Goal: Information Seeking & Learning: Find specific fact

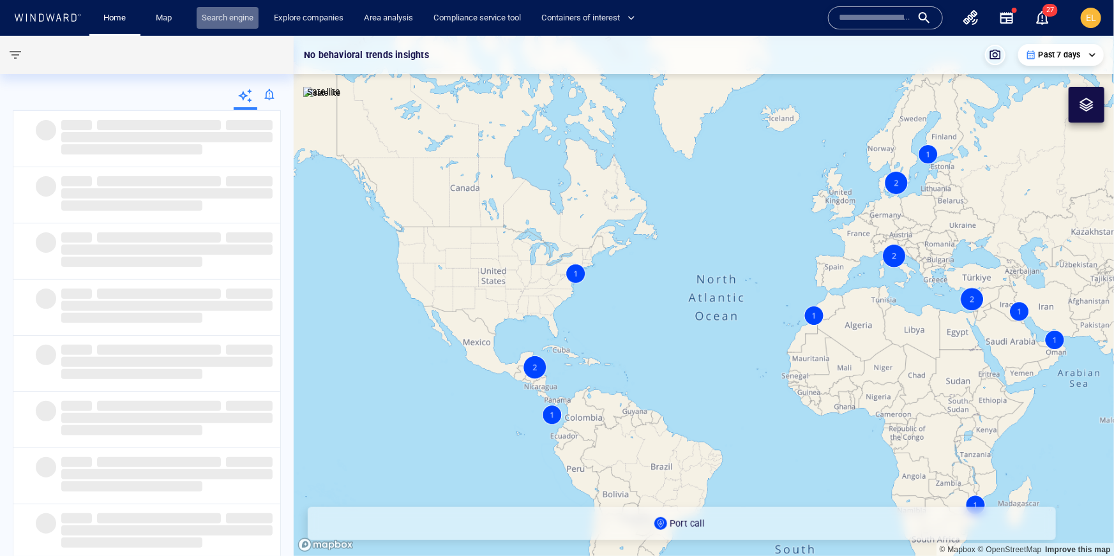
click at [235, 22] on link "Search engine" at bounding box center [228, 18] width 62 height 22
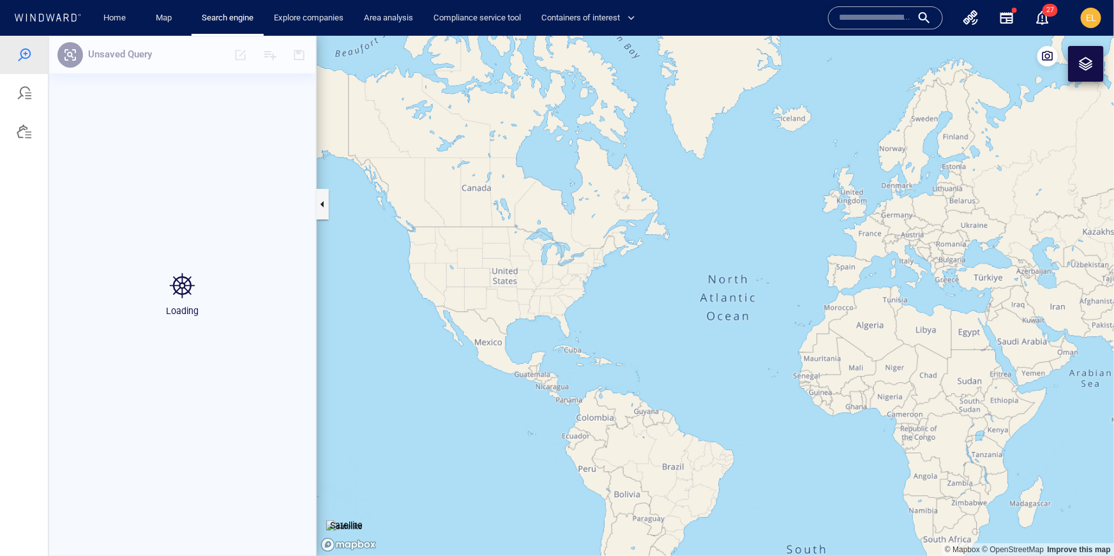
click at [57, 21] on div at bounding box center [47, 18] width 68 height 12
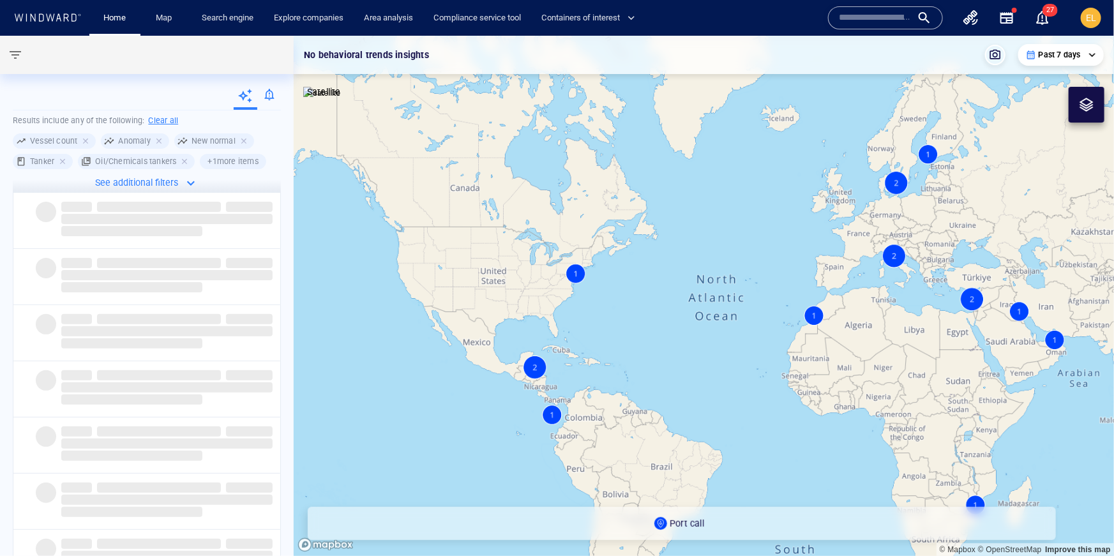
click at [869, 11] on input "text" at bounding box center [875, 17] width 73 height 19
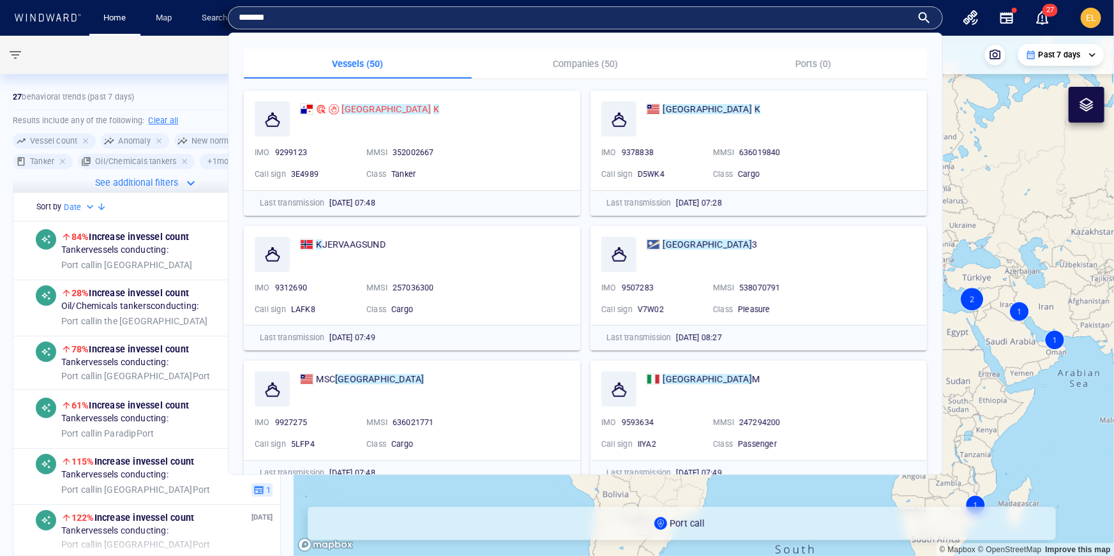
type input "*******"
click at [431, 105] on span at bounding box center [432, 109] width 3 height 10
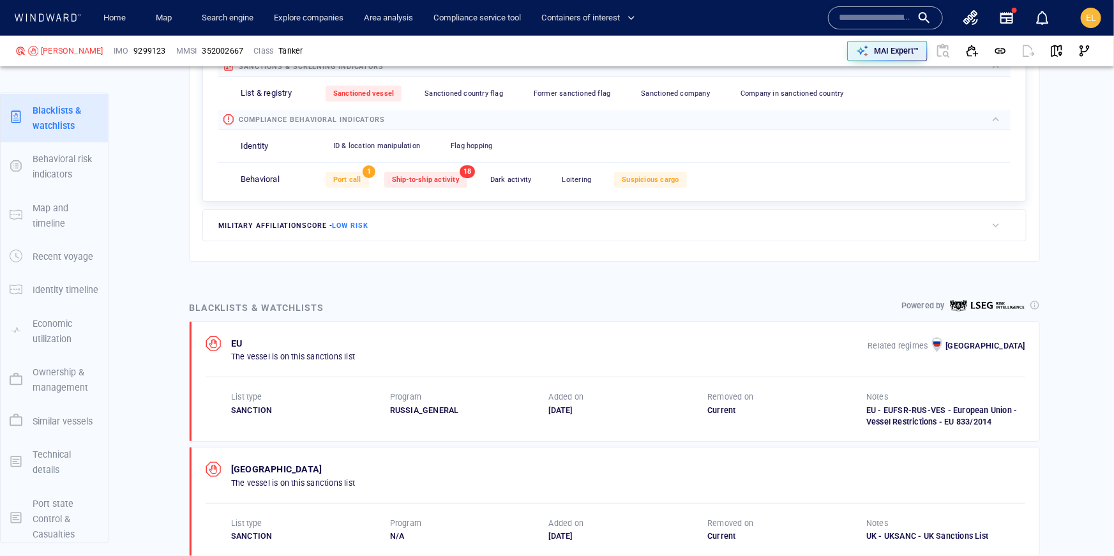
scroll to position [66, 0]
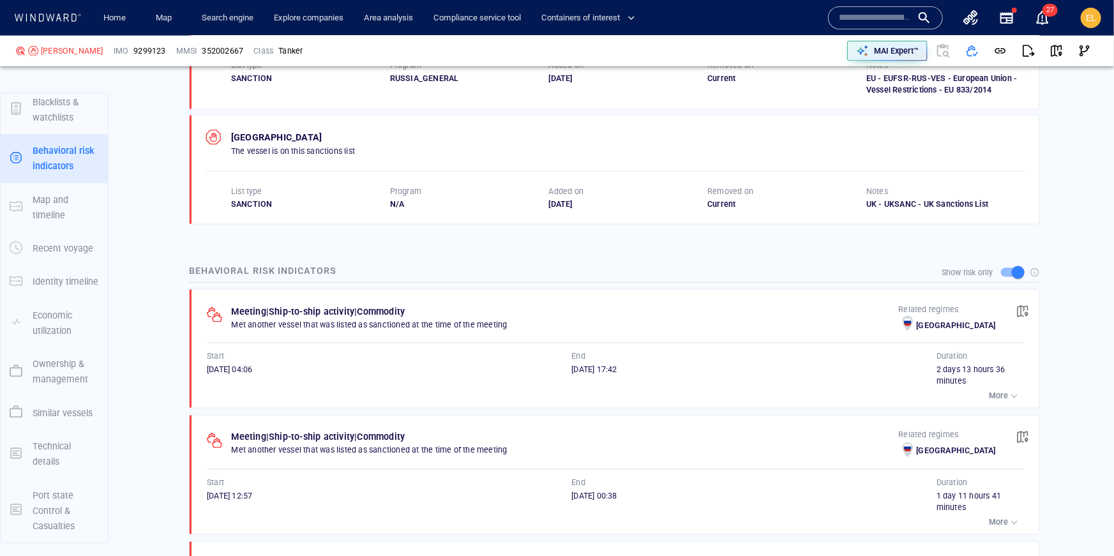
scroll to position [75, 0]
click at [134, 26] on span "Home" at bounding box center [114, 18] width 41 height 22
click at [131, 20] on span "Home" at bounding box center [114, 18] width 41 height 22
click at [114, 19] on link "Home" at bounding box center [115, 18] width 33 height 22
